Goal: Information Seeking & Learning: Compare options

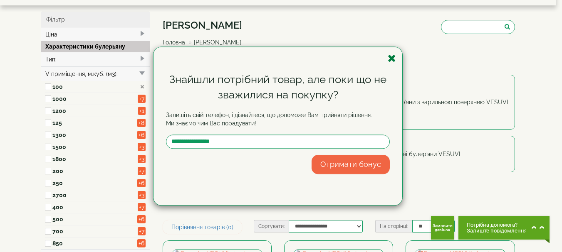
click at [392, 59] on icon "button" at bounding box center [391, 58] width 8 height 10
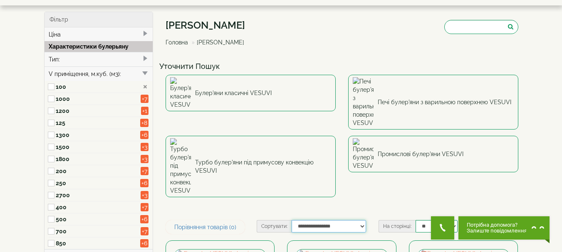
click at [362, 220] on select "**********" at bounding box center [328, 226] width 74 height 12
select select "**********"
click at [291, 220] on select "**********" at bounding box center [328, 226] width 74 height 12
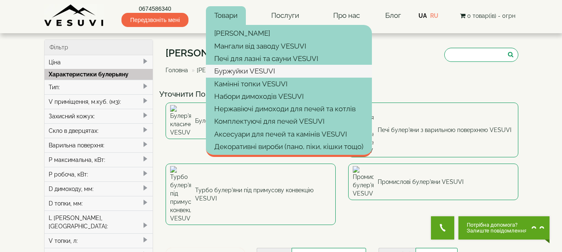
click at [237, 70] on link "Буржуйки VESUVI" at bounding box center [289, 71] width 166 height 12
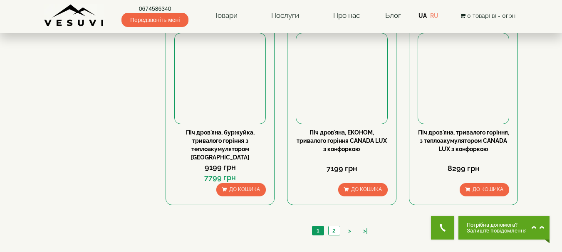
scroll to position [818, 0]
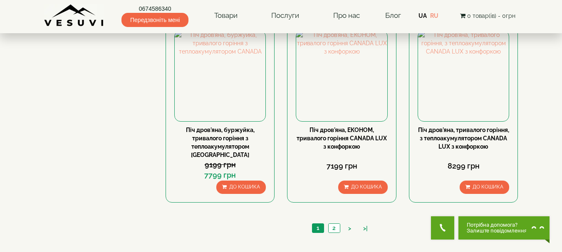
click at [338, 215] on div "1 2 > >|" at bounding box center [341, 229] width 353 height 28
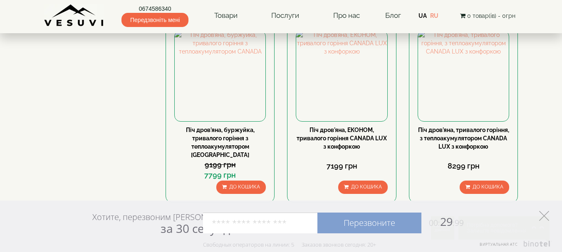
click at [546, 214] on polygon at bounding box center [544, 216] width 10 height 10
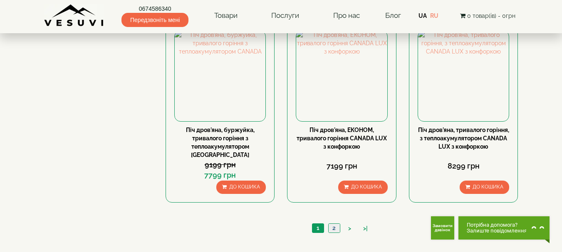
click at [335, 224] on link "2" at bounding box center [334, 228] width 12 height 9
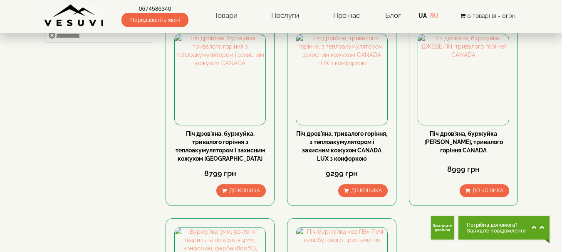
scroll to position [83, 0]
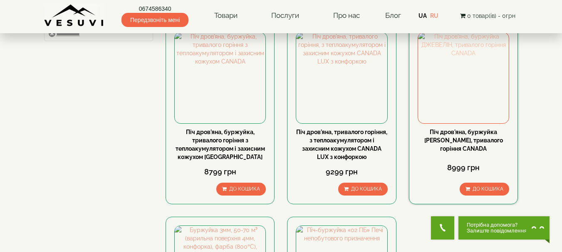
click at [480, 81] on img at bounding box center [463, 77] width 91 height 91
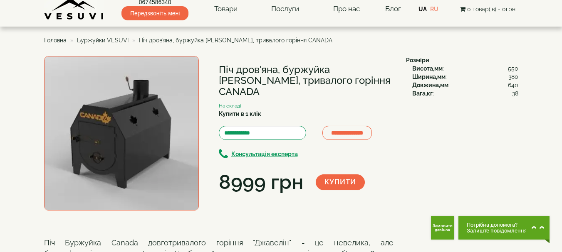
scroll to position [5, 0]
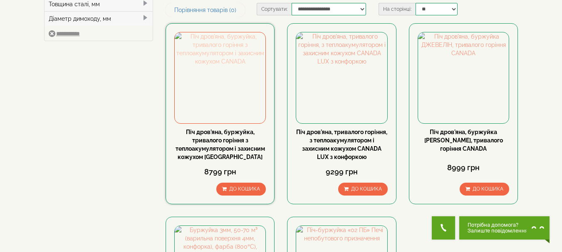
click at [231, 94] on img at bounding box center [220, 77] width 91 height 91
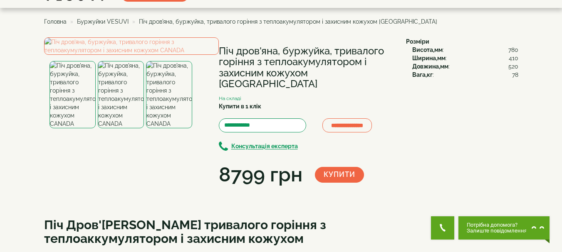
scroll to position [28, 0]
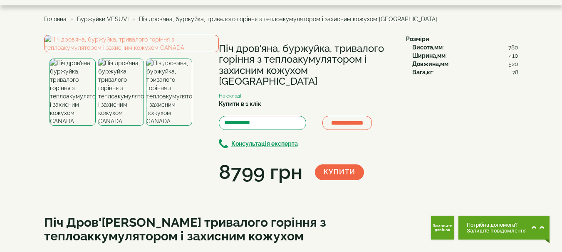
click at [156, 126] on img at bounding box center [169, 92] width 46 height 67
click at [117, 52] on img at bounding box center [131, 43] width 175 height 17
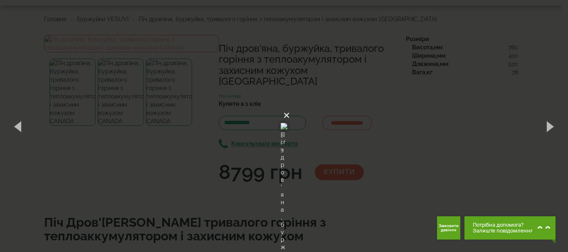
click at [290, 106] on button "×" at bounding box center [286, 115] width 7 height 18
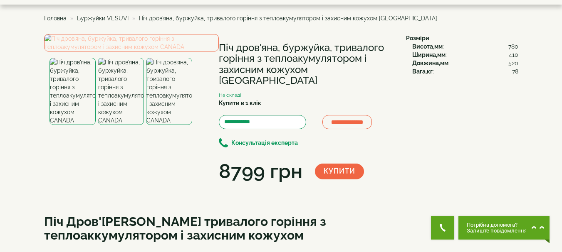
scroll to position [0, 0]
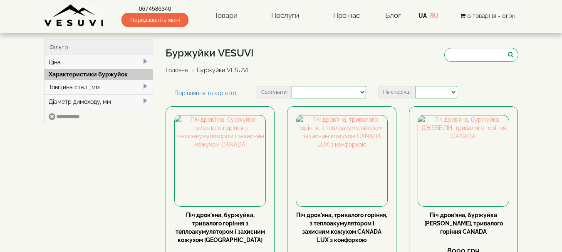
select select
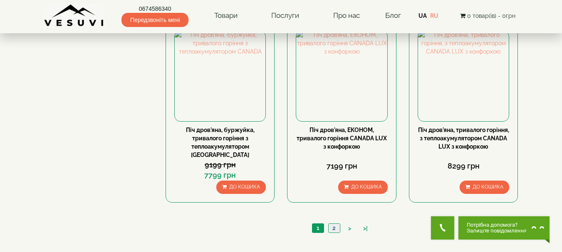
click at [334, 224] on link "2" at bounding box center [334, 228] width 12 height 9
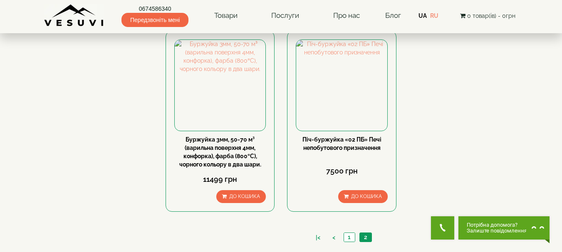
scroll to position [311, 0]
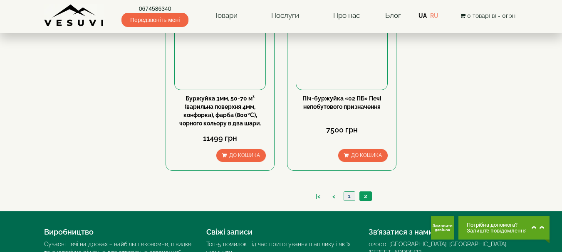
click at [349, 195] on link "1" at bounding box center [348, 196] width 11 height 9
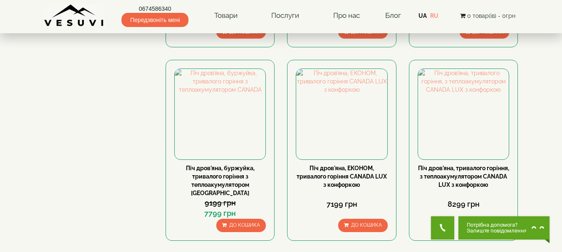
scroll to position [785, 0]
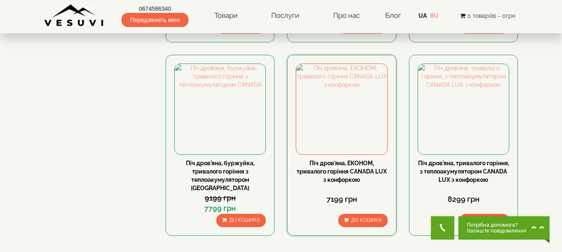
click at [344, 170] on link "Піч дров'яна, ЕКОНОМ, тривалого горіння CANADA LUX з конфоркою" at bounding box center [341, 171] width 90 height 23
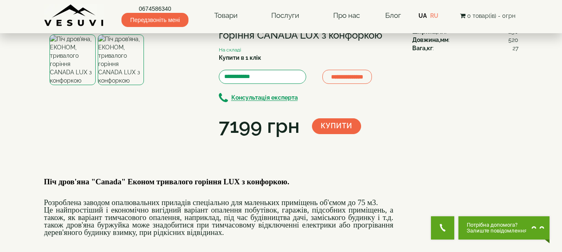
scroll to position [69, 0]
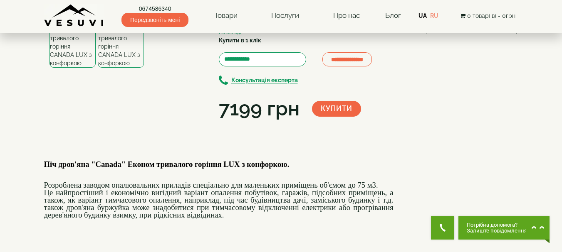
click at [122, 68] on img at bounding box center [121, 42] width 46 height 51
click at [75, 68] on img at bounding box center [72, 42] width 46 height 51
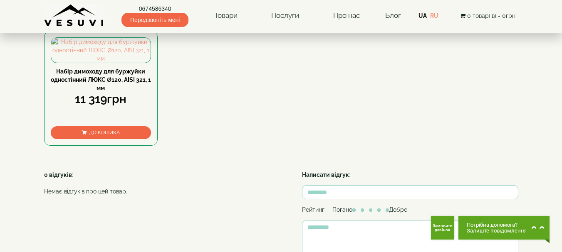
scroll to position [432, 0]
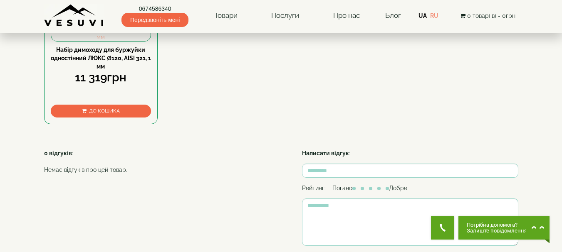
click at [87, 41] on img at bounding box center [101, 28] width 100 height 25
